Goal: Check status: Check status

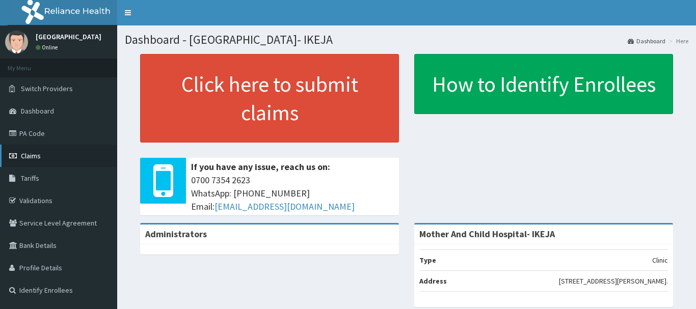
click at [28, 158] on span "Claims" at bounding box center [31, 155] width 20 height 9
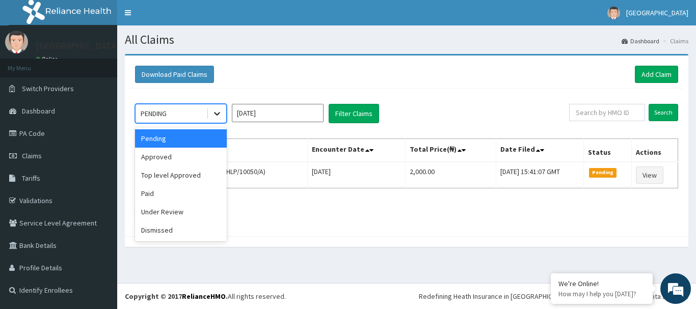
click at [219, 115] on icon at bounding box center [217, 113] width 10 height 10
click at [286, 117] on input "Sep 2025" at bounding box center [278, 113] width 92 height 18
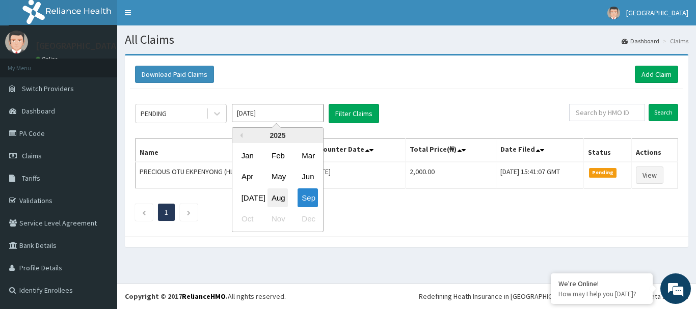
click at [281, 198] on div "Aug" at bounding box center [277, 197] width 20 height 19
type input "Aug 2025"
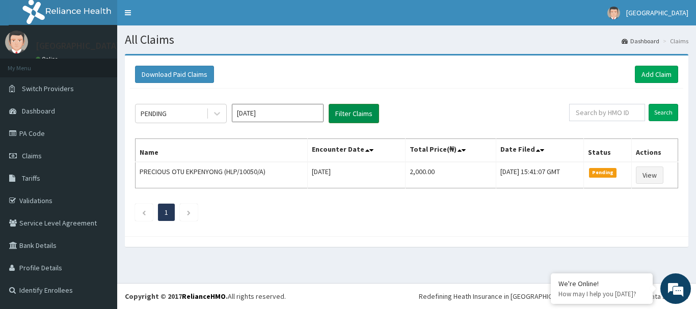
click at [357, 117] on button "Filter Claims" at bounding box center [353, 113] width 50 height 19
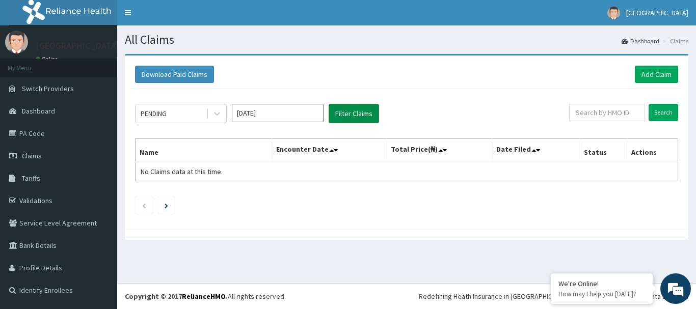
click at [341, 117] on button "Filter Claims" at bounding box center [353, 113] width 50 height 19
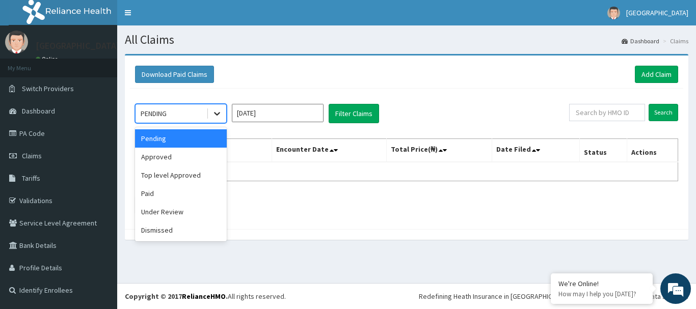
click at [210, 113] on div at bounding box center [217, 113] width 18 height 18
click at [178, 188] on div "Paid" at bounding box center [181, 193] width 92 height 18
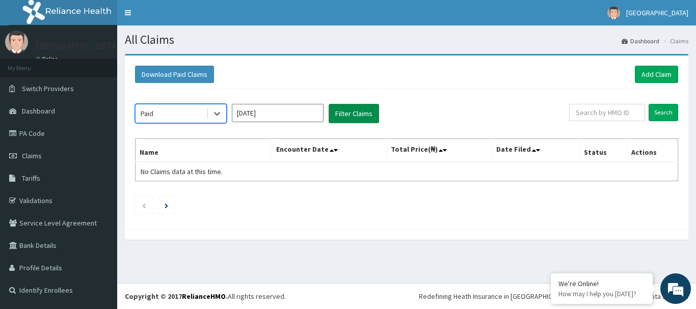
click at [354, 117] on button "Filter Claims" at bounding box center [353, 113] width 50 height 19
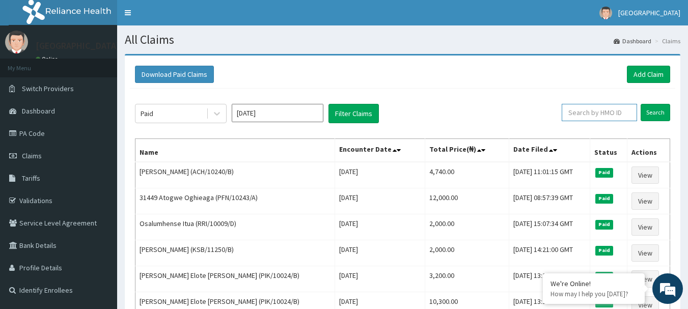
click at [582, 115] on input "text" at bounding box center [599, 112] width 75 height 17
type input "z"
click at [341, 112] on button "Filter Claims" at bounding box center [353, 113] width 50 height 19
click at [598, 111] on input "text" at bounding box center [599, 112] width 75 height 17
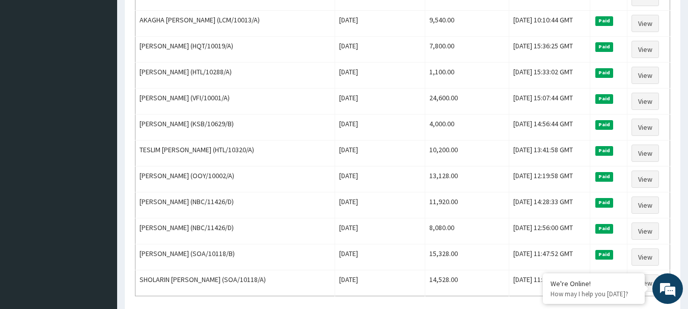
scroll to position [1254, 0]
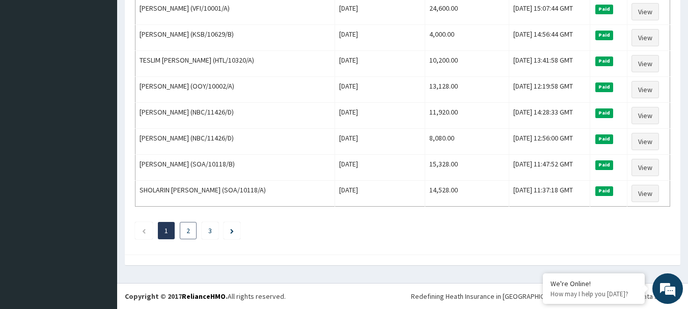
click at [187, 236] on li "2" at bounding box center [188, 230] width 17 height 17
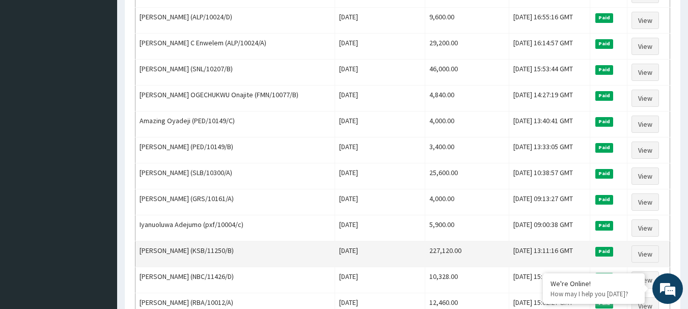
scroll to position [439, 0]
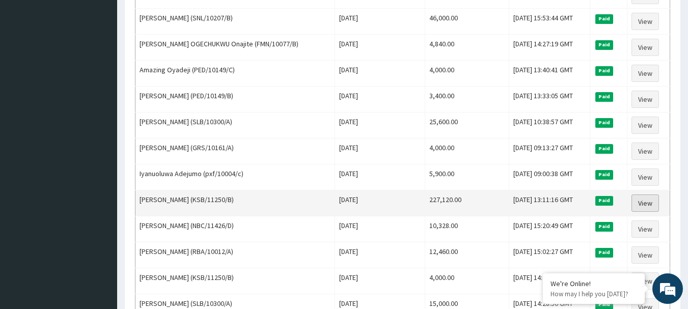
click at [656, 204] on link "View" at bounding box center [645, 203] width 28 height 17
